Goal: Task Accomplishment & Management: Use online tool/utility

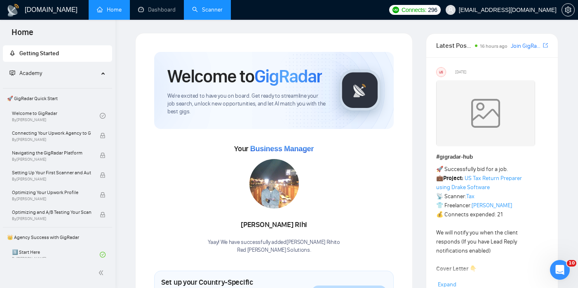
click at [212, 10] on link "Scanner" at bounding box center [207, 9] width 31 height 7
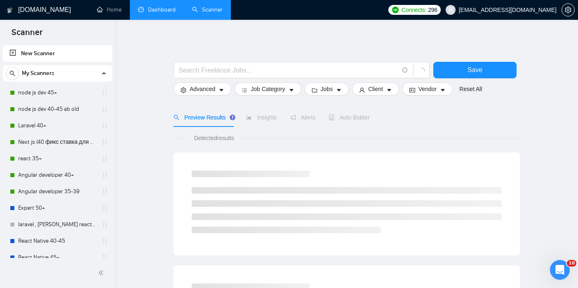
click at [155, 6] on link "Dashboard" at bounding box center [157, 9] width 38 height 7
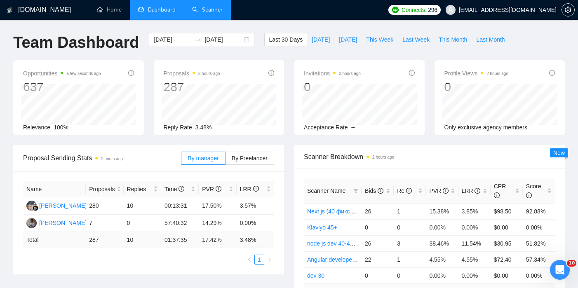
click at [196, 40] on icon "swap-right" at bounding box center [198, 40] width 5 height 2
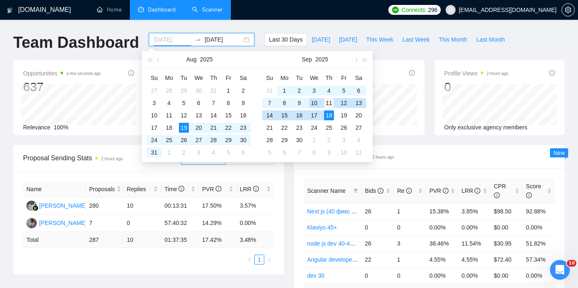
type input "[DATE]"
click at [329, 102] on div "11" at bounding box center [329, 103] width 10 height 10
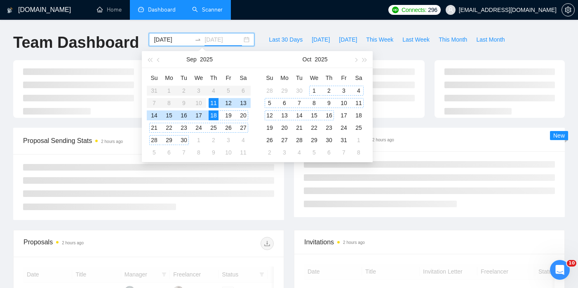
click at [331, 117] on div "16" at bounding box center [329, 116] width 10 height 10
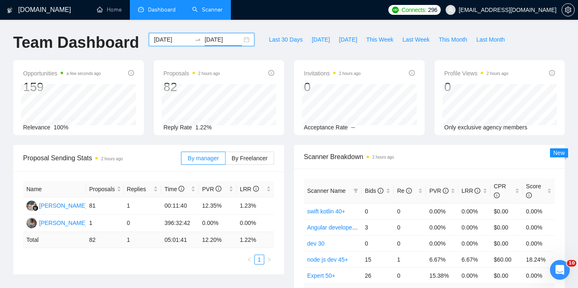
click at [205, 38] on input "[DATE]" at bounding box center [224, 39] width 38 height 9
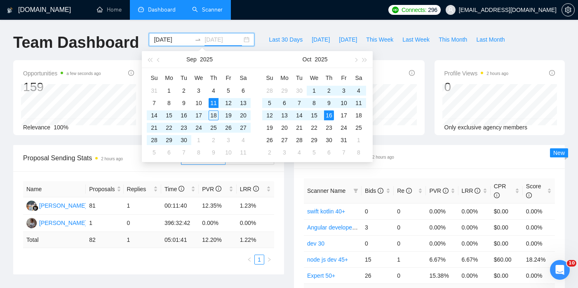
type input "[DATE]"
click at [215, 100] on div "11" at bounding box center [214, 103] width 10 height 10
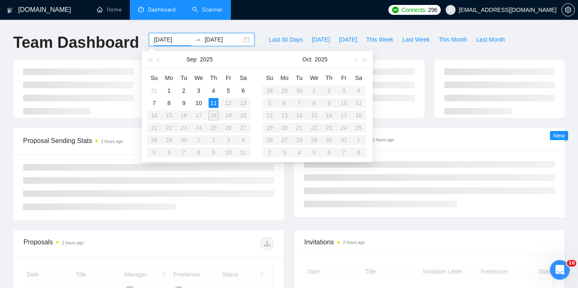
click at [215, 113] on table "Su Mo Tu We Th Fr Sa 31 1 2 3 4 5 6 7 8 9 10 11 12 13 14 15 16 17 18 19 20 21 2…" at bounding box center [199, 114] width 104 height 87
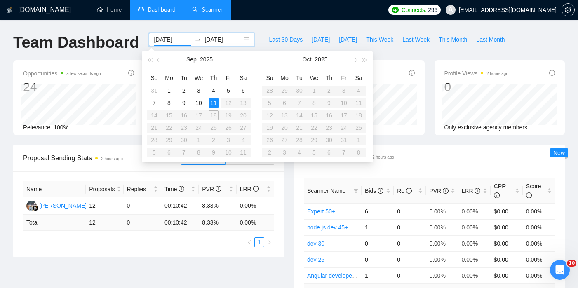
click at [215, 115] on table "Su Mo Tu We Th Fr Sa 31 1 2 3 4 5 6 7 8 9 10 11 12 13 14 15 16 17 18 19 20 21 2…" at bounding box center [199, 114] width 104 height 87
type input "[DATE]"
click at [219, 43] on input "[DATE]" at bounding box center [224, 39] width 38 height 9
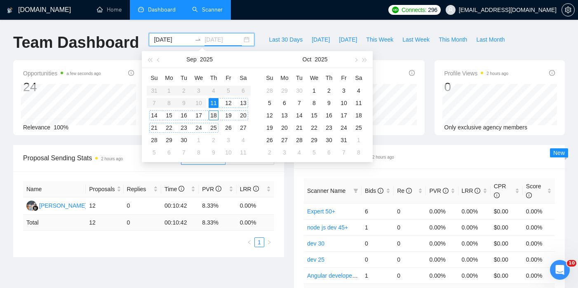
type input "[DATE]"
click at [215, 118] on div "18" at bounding box center [214, 116] width 10 height 10
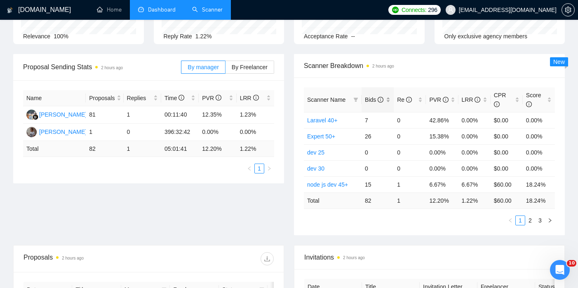
scroll to position [93, 0]
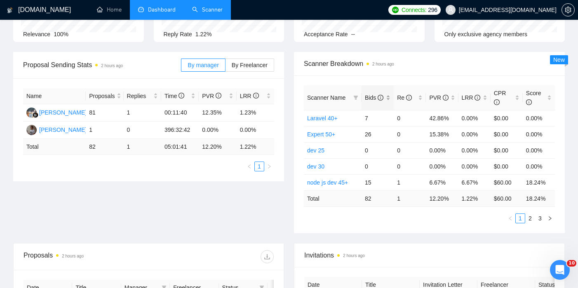
click at [377, 97] on span "Bids" at bounding box center [374, 97] width 19 height 7
click at [339, 151] on link "node js dev 45+" at bounding box center [327, 150] width 41 height 7
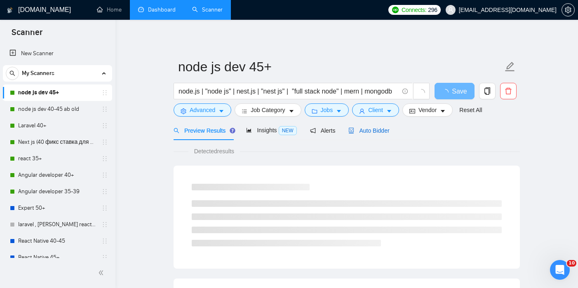
click at [372, 130] on span "Auto Bidder" at bounding box center [368, 130] width 41 height 7
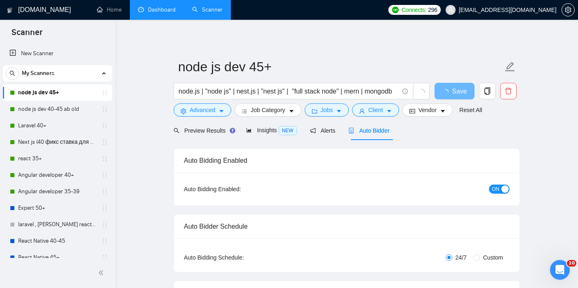
checkbox input "true"
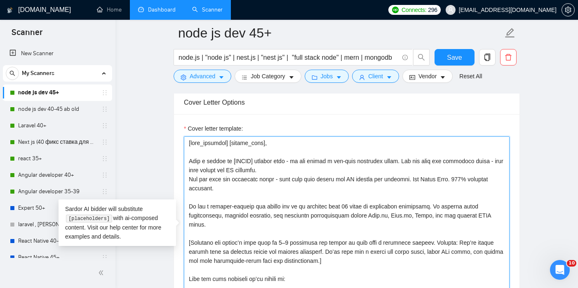
drag, startPoint x: 223, startPoint y: 198, endPoint x: 186, endPoint y: 171, distance: 45.4
click at [186, 171] on textarea "Cover letter template:" at bounding box center [347, 229] width 326 height 186
paste textarea "Production-minded engineering team with 13 years on the market. We ship stable …"
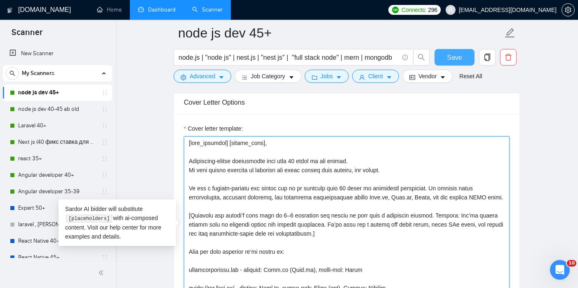
type textarea "[lore_ipsumdol] [sitame_cons], Adipiscing-elitse doeiusmodte inci utla 21 etdol…"
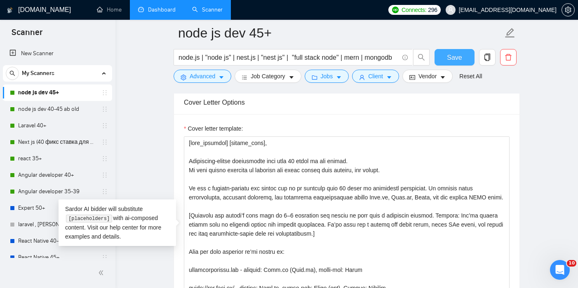
click at [452, 60] on span "Save" at bounding box center [454, 57] width 15 height 10
